Goal: Find specific page/section: Find specific page/section

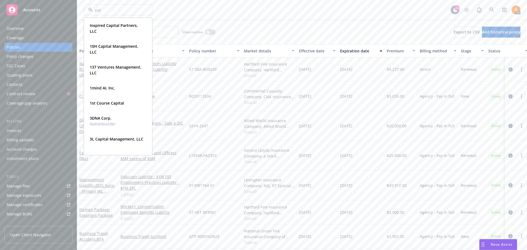
type input "para"
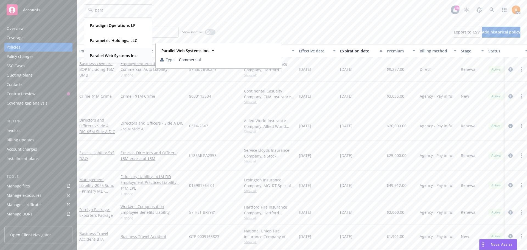
click at [123, 57] on strong "Parallel Web Systems Inc." at bounding box center [114, 55] width 48 height 5
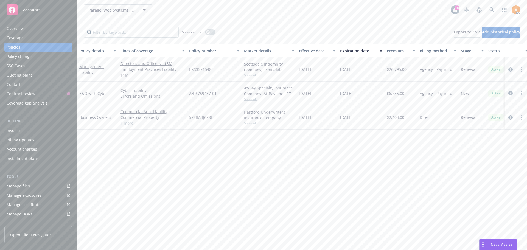
click at [34, 30] on div "Overview" at bounding box center [39, 28] width 64 height 9
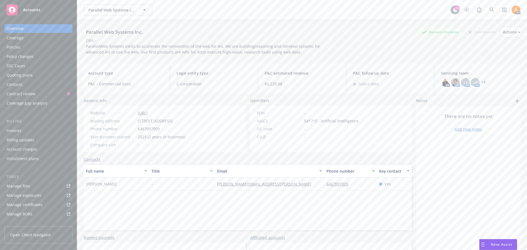
click at [482, 82] on link "+ 3" at bounding box center [484, 82] width 4 height 3
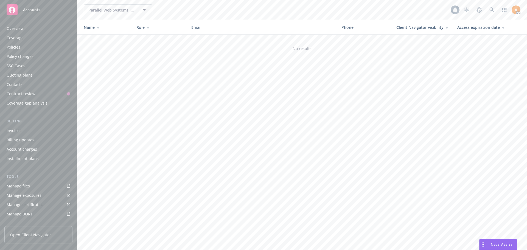
scroll to position [98, 0]
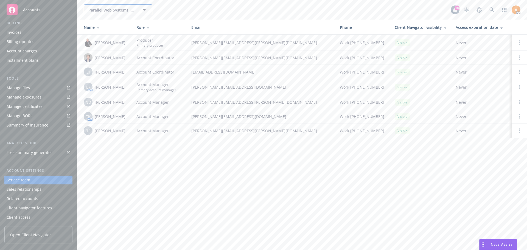
click at [119, 13] on span "Parallel Web Systems Inc." at bounding box center [112, 10] width 48 height 6
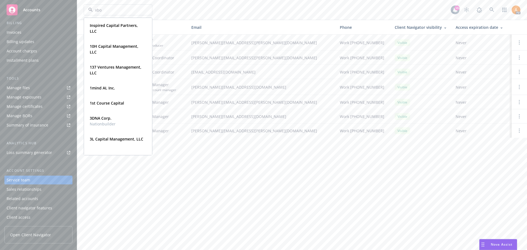
type input "xbow"
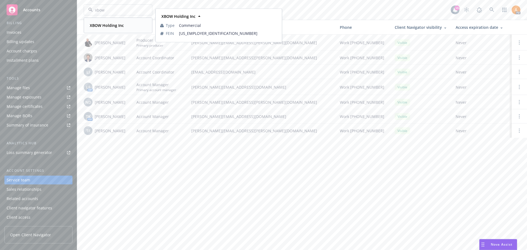
click at [109, 24] on strong "XBOW Holding Inc" at bounding box center [107, 25] width 34 height 5
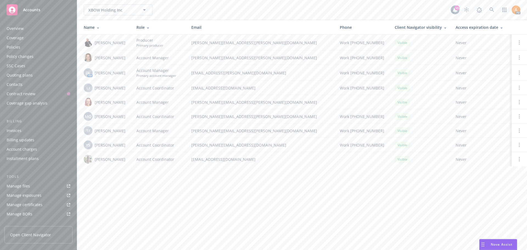
click at [23, 47] on div "Policies" at bounding box center [39, 47] width 64 height 9
